Goal: Task Accomplishment & Management: Use online tool/utility

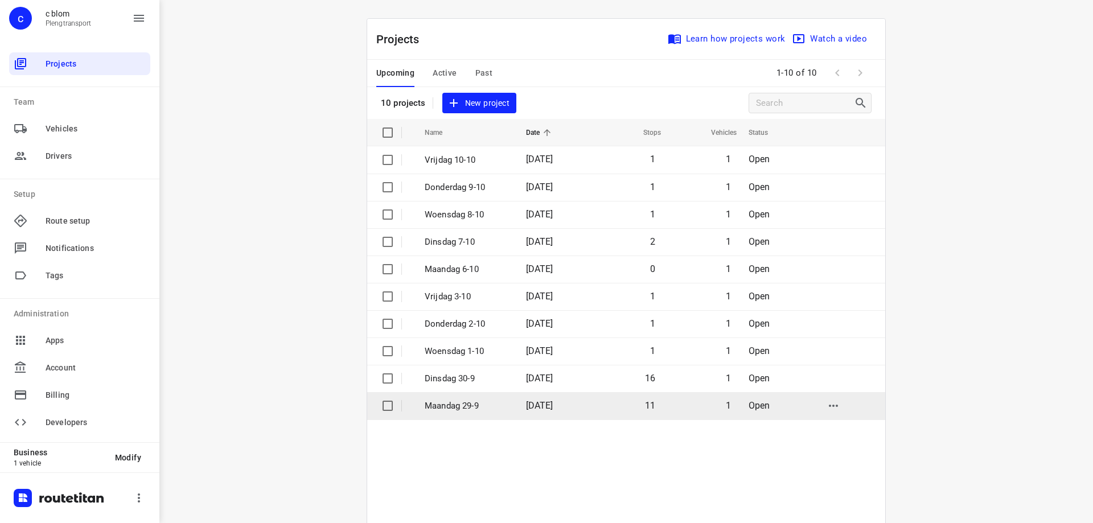
click at [618, 403] on td "11" at bounding box center [626, 405] width 73 height 27
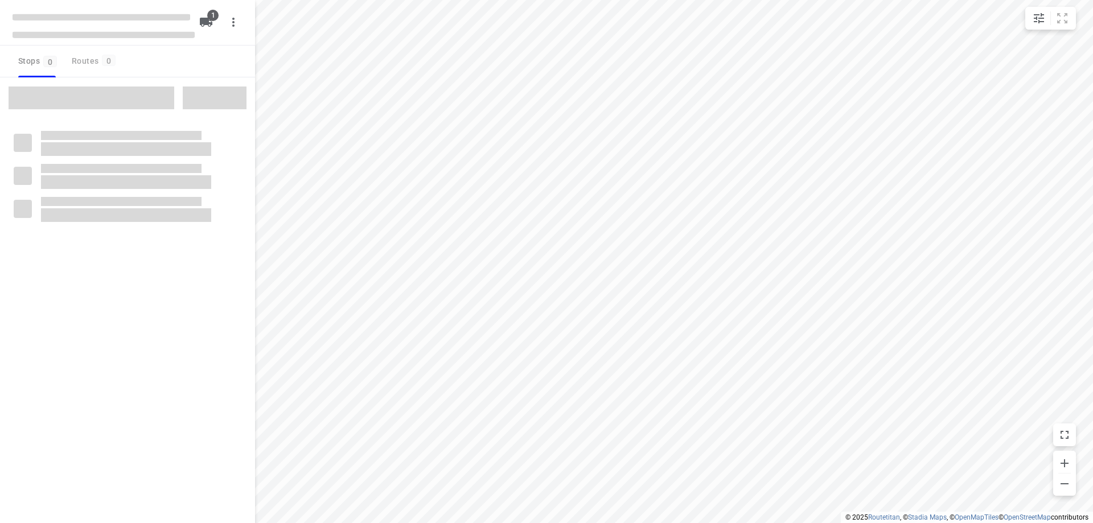
type input "distance"
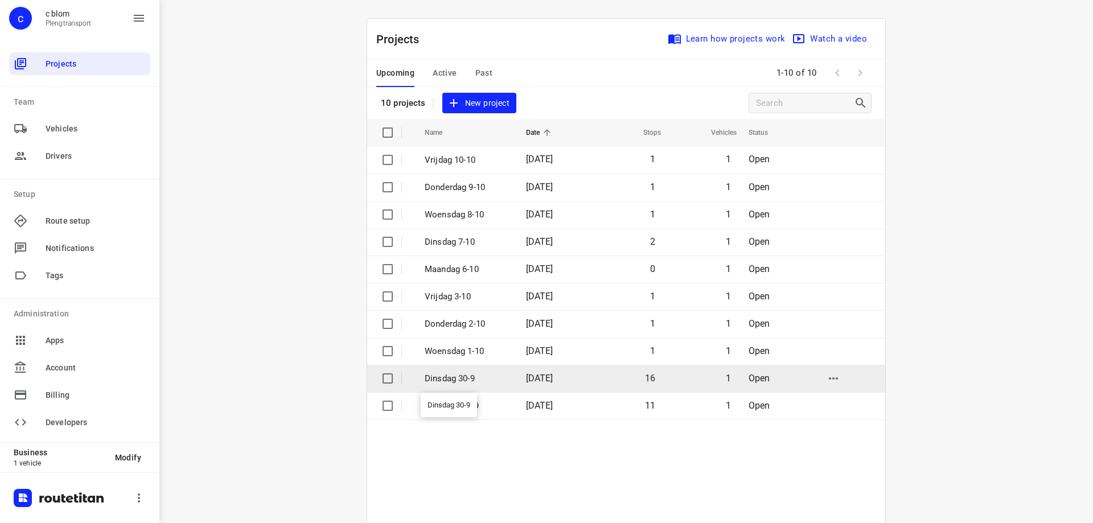
click at [473, 378] on p "Dinsdag 30-9" at bounding box center [467, 378] width 84 height 13
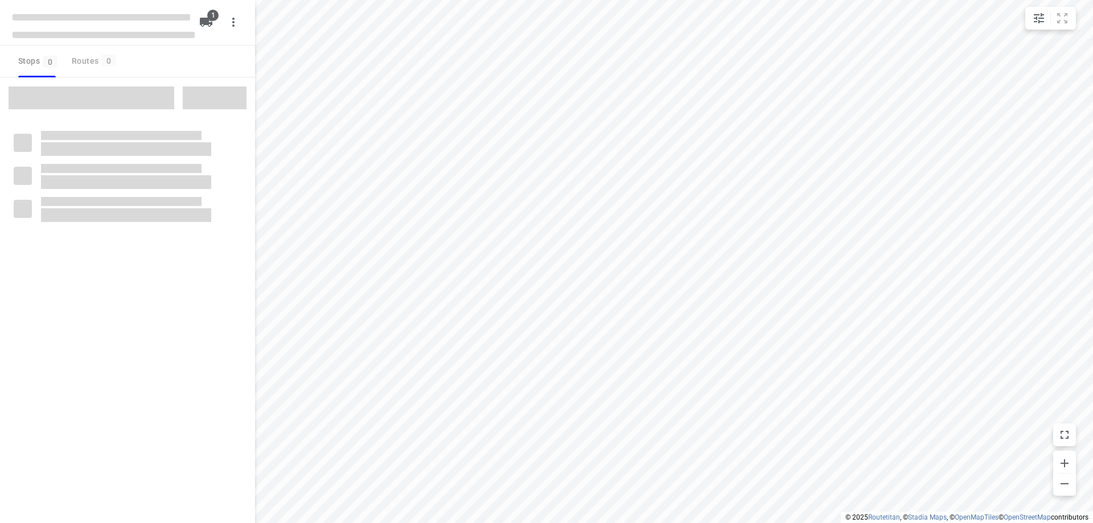
type input "distance"
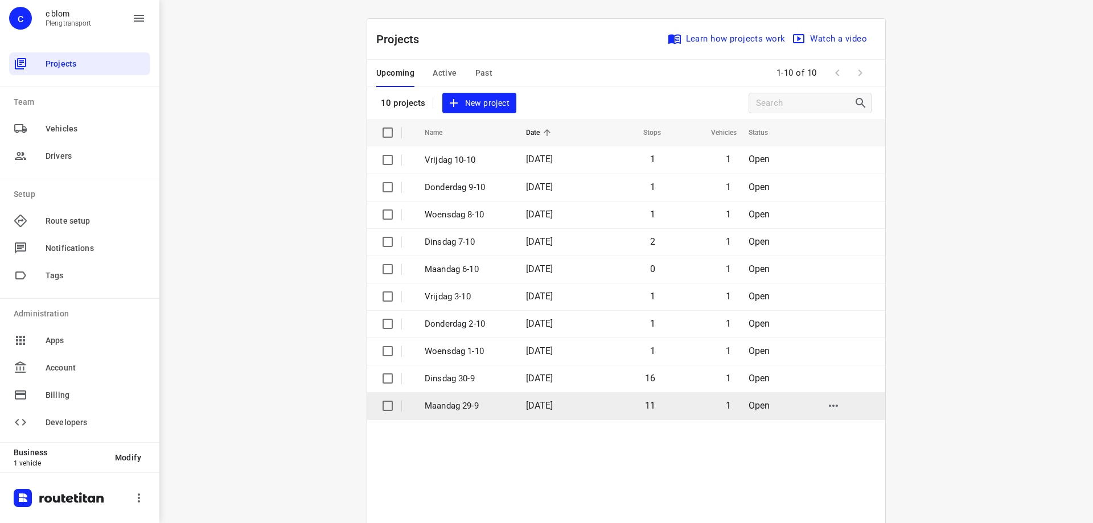
click at [530, 401] on span "[DATE]" at bounding box center [539, 405] width 27 height 11
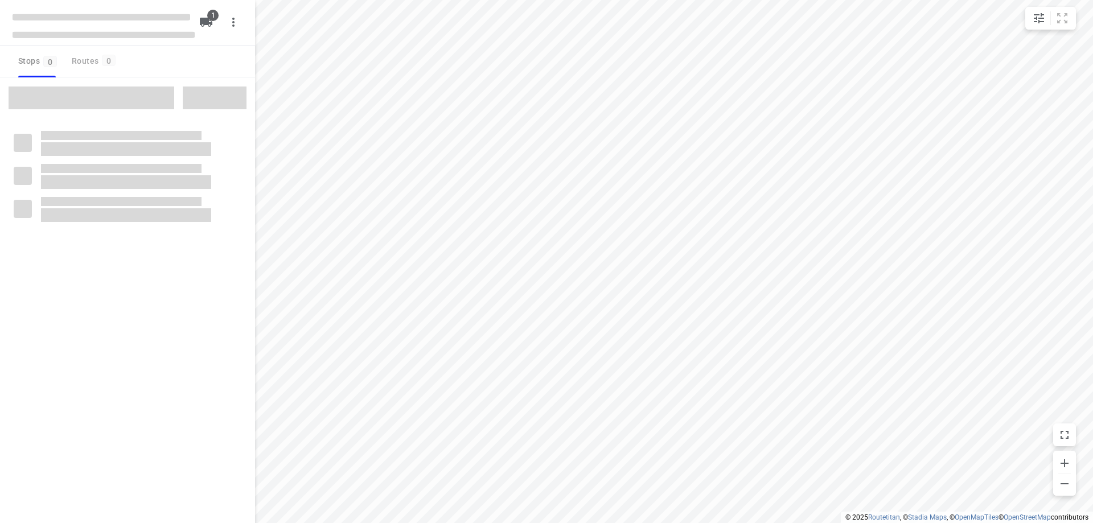
type input "distance"
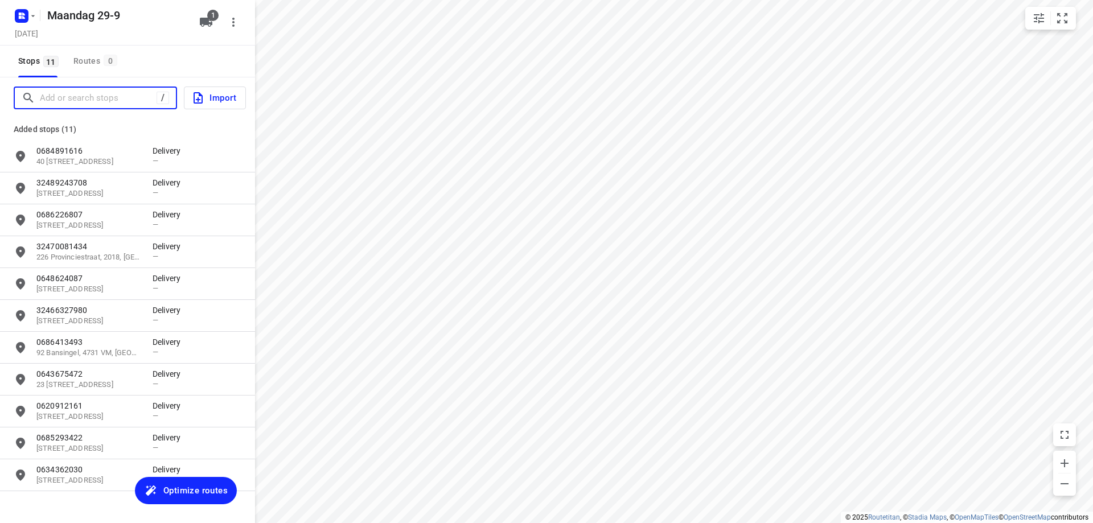
click at [105, 102] on input "Add or search stops" at bounding box center [98, 98] width 117 height 18
click at [122, 99] on input "Add or search stops" at bounding box center [142, 98] width 205 height 18
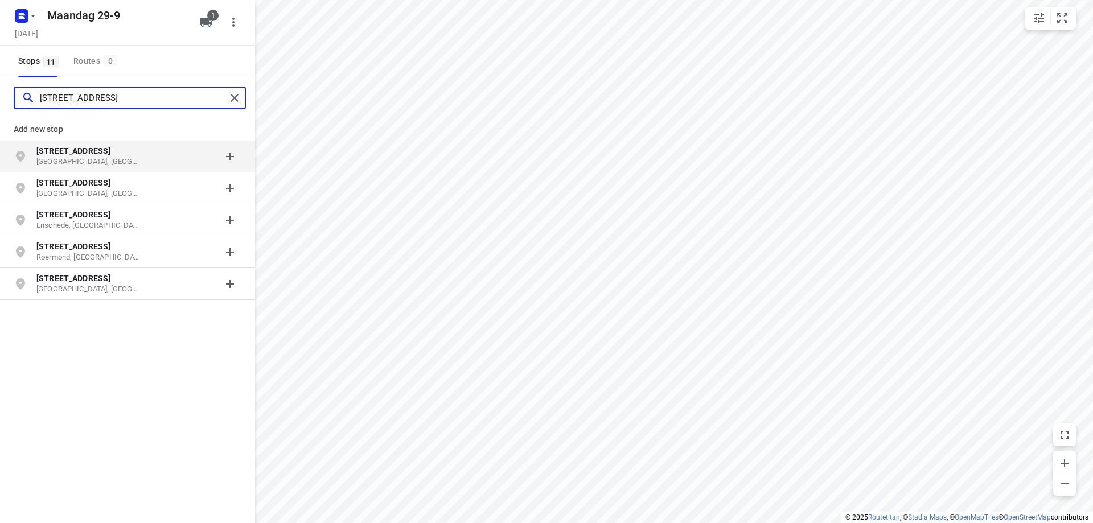
type input "[STREET_ADDRESS]"
click at [134, 152] on p "[STREET_ADDRESS]" at bounding box center [88, 150] width 105 height 11
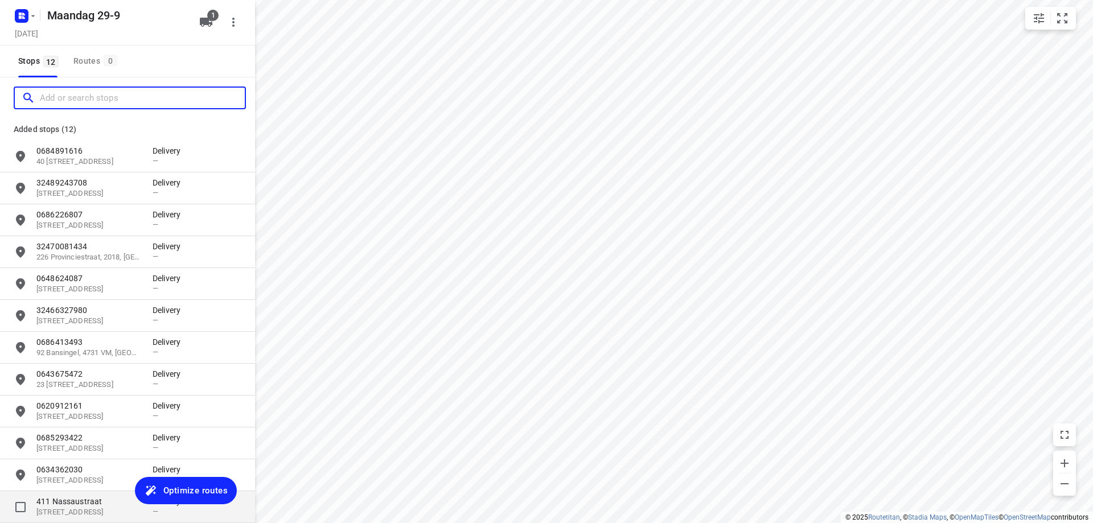
scroll to position [52, 0]
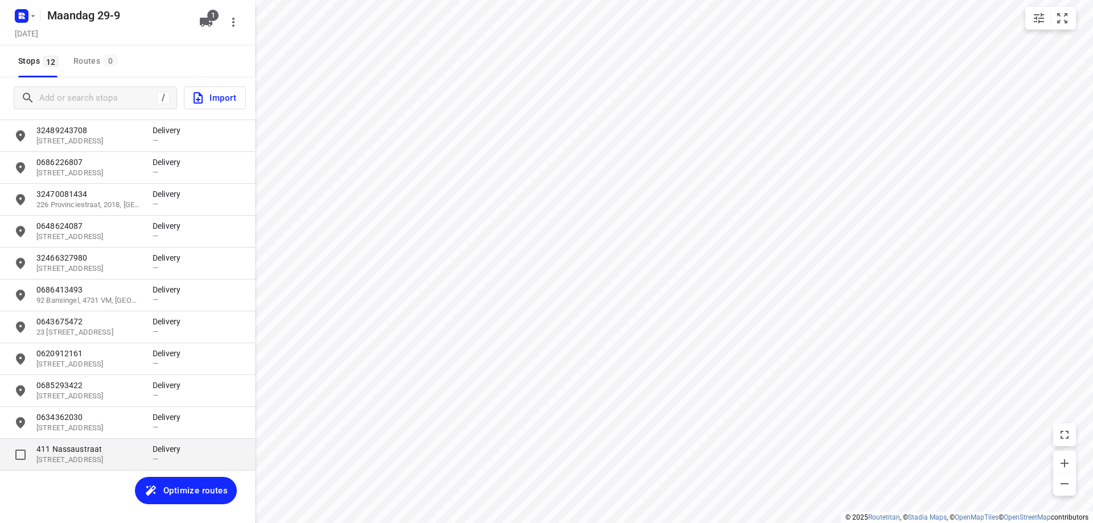
click at [89, 449] on p "411 Nassaustraat" at bounding box center [88, 448] width 105 height 11
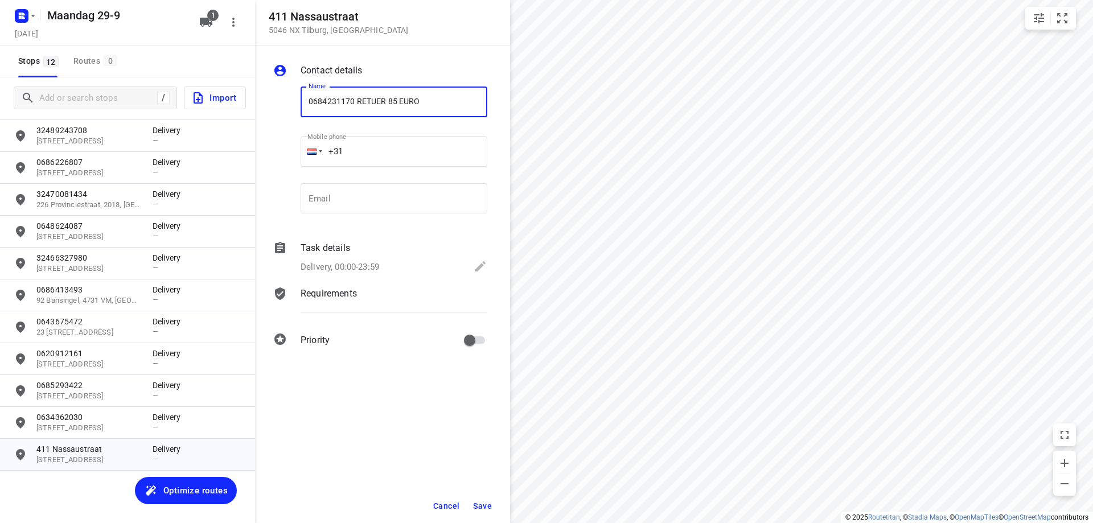
type input "0684231170 RETUER 85 EURO"
click at [492, 508] on button "Save" at bounding box center [482, 506] width 28 height 20
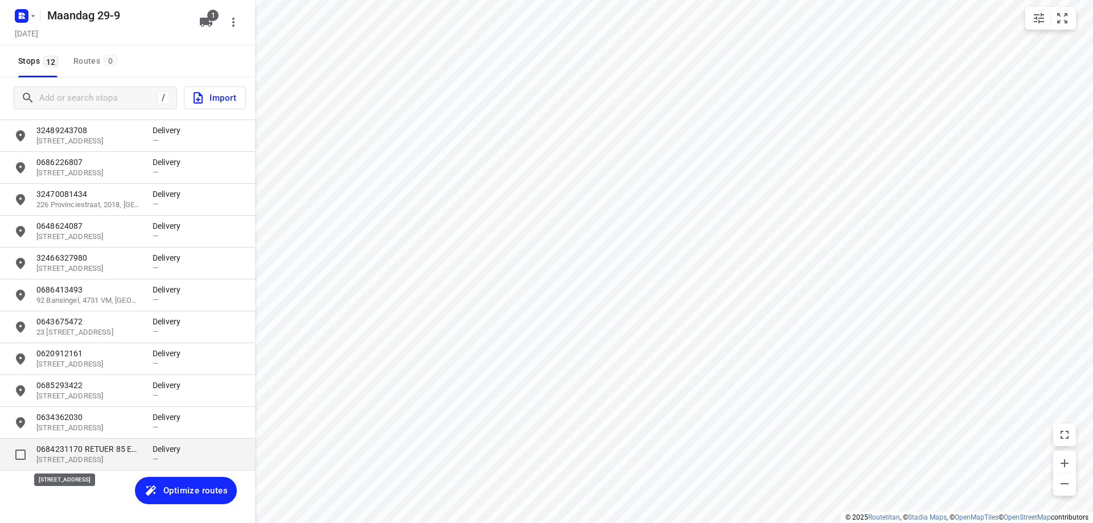
click at [86, 462] on p "[STREET_ADDRESS]" at bounding box center [88, 460] width 105 height 11
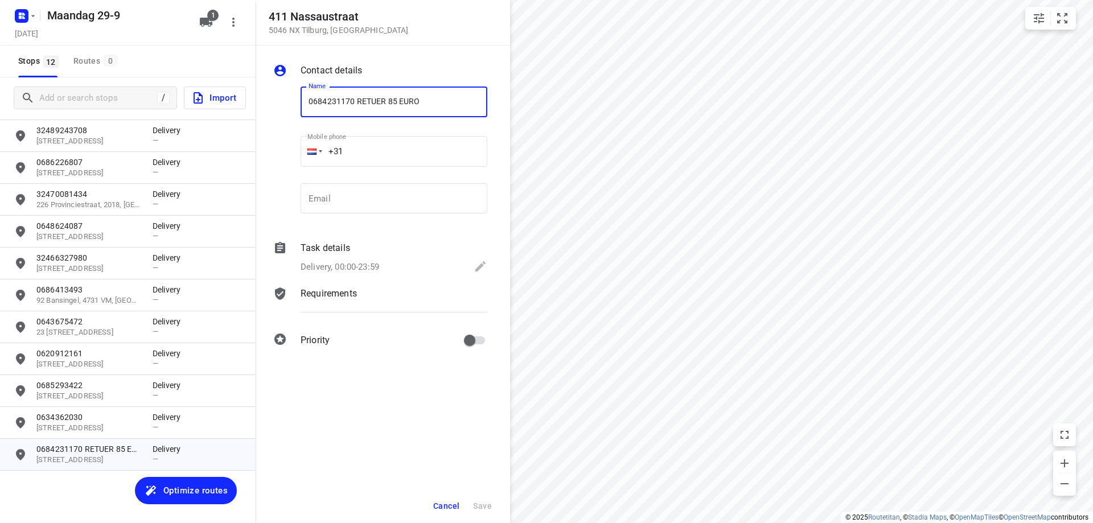
click at [342, 106] on input "0684231170 RETUER 85 EURO" at bounding box center [393, 101] width 187 height 31
type input "0687402220 1X RETUER 85 EURO"
click at [493, 501] on button "Save" at bounding box center [482, 506] width 28 height 20
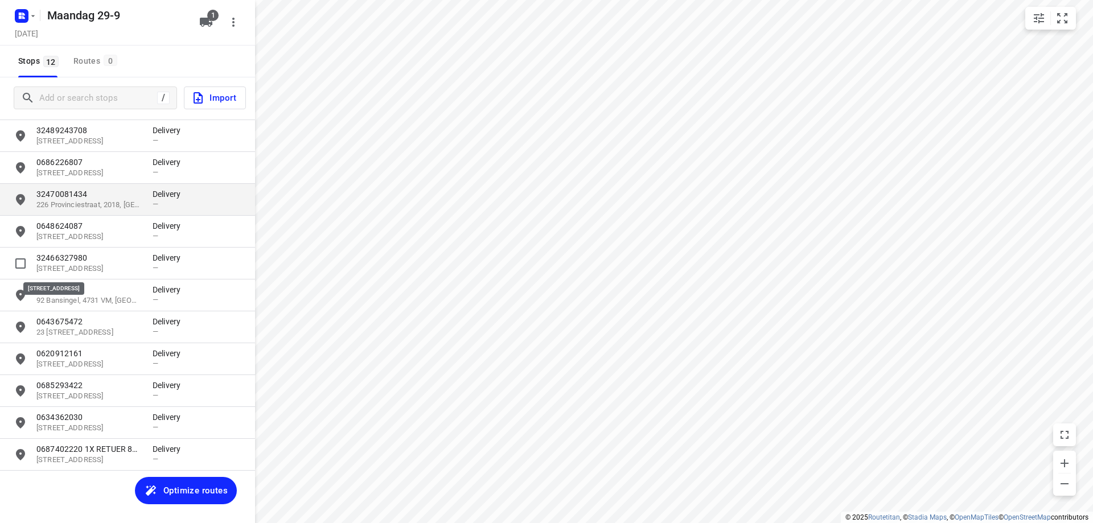
scroll to position [0, 0]
